Goal: Information Seeking & Learning: Learn about a topic

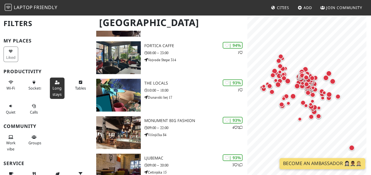
click at [57, 83] on icon at bounding box center [57, 83] width 5 height 4
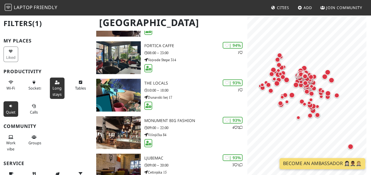
click at [12, 110] on span "Quiet" at bounding box center [11, 112] width 10 height 5
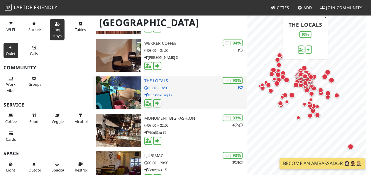
scroll to position [88, 0]
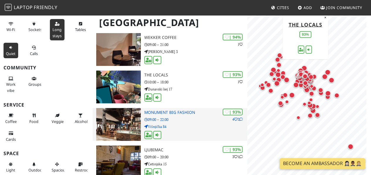
click at [118, 129] on img at bounding box center [118, 124] width 45 height 33
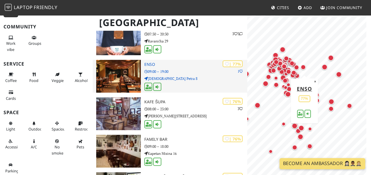
scroll to position [469, 0]
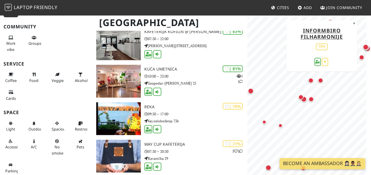
click at [319, 78] on div "Map marker" at bounding box center [320, 80] width 5 height 5
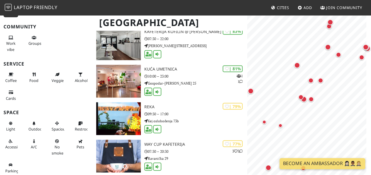
scroll to position [0, 0]
click at [307, 100] on div "Map marker" at bounding box center [305, 100] width 8 height 8
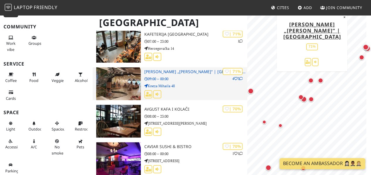
click at [126, 79] on img at bounding box center [118, 83] width 45 height 33
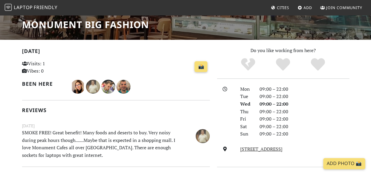
scroll to position [29, 0]
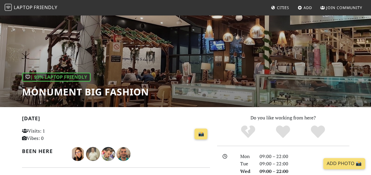
click at [199, 83] on div "| 93% Laptop Friendly Monument Big Fashion" at bounding box center [185, 46] width 371 height 122
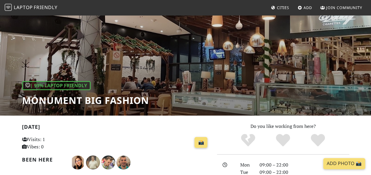
scroll to position [0, 0]
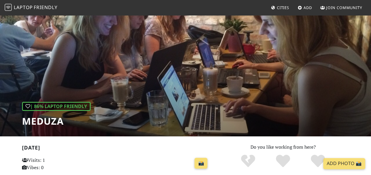
click at [143, 43] on div "| 86% Laptop Friendly Meduza" at bounding box center [185, 76] width 371 height 122
click at [249, 48] on div "| 86% Laptop Friendly Meduza" at bounding box center [185, 76] width 371 height 122
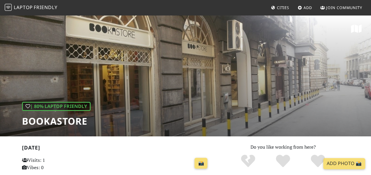
click at [270, 94] on div "| 80% Laptop Friendly Bookastore" at bounding box center [185, 76] width 371 height 122
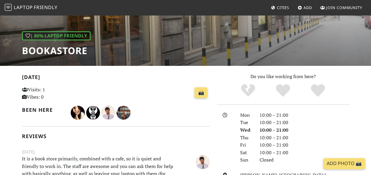
scroll to position [117, 0]
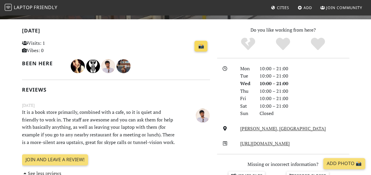
click at [201, 47] on link "📸" at bounding box center [200, 46] width 13 height 11
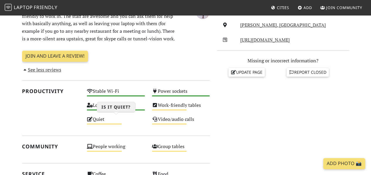
scroll to position [293, 0]
